Goal: Check status

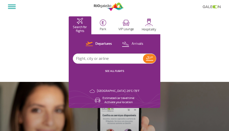
select select "en"
click at [101, 60] on input "text" at bounding box center [108, 59] width 70 height 10
type input "Latam"
drag, startPoint x: 95, startPoint y: 62, endPoint x: 151, endPoint y: 60, distance: 56.1
click at [151, 60] on button at bounding box center [149, 58] width 13 height 9
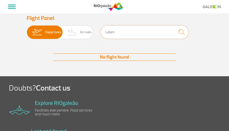
click at [112, 32] on input "Latam" at bounding box center [145, 32] width 88 height 14
click at [84, 31] on span "Arrivals" at bounding box center [86, 31] width 12 height 13
click at [27, 30] on input "Departures Arrivals" at bounding box center [27, 30] width 0 height 0
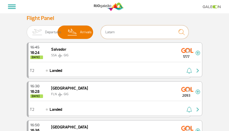
click at [115, 31] on input "Latam" at bounding box center [145, 32] width 88 height 14
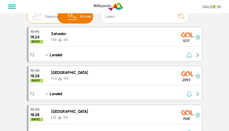
click at [73, 19] on img at bounding box center [72, 16] width 15 height 13
click at [27, 14] on input "Departures Arrivals" at bounding box center [27, 14] width 0 height 0
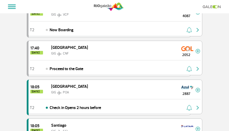
scroll to position [421, 0]
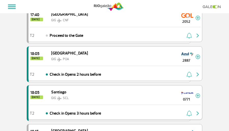
click at [75, 94] on div "18:05 [DATE] [PERSON_NAME] SCL 0771" at bounding box center [116, 94] width 174 height 19
click at [59, 112] on span "Check in Opens 3 hours before" at bounding box center [75, 113] width 51 height 6
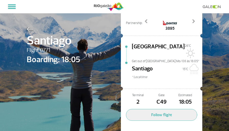
scroll to position [43, 0]
